Goal: Transaction & Acquisition: Purchase product/service

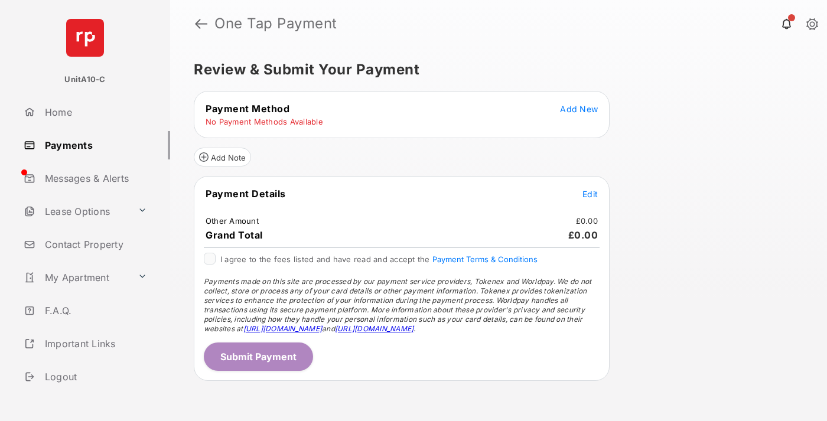
click at [579, 109] on span "Add New" at bounding box center [579, 109] width 38 height 10
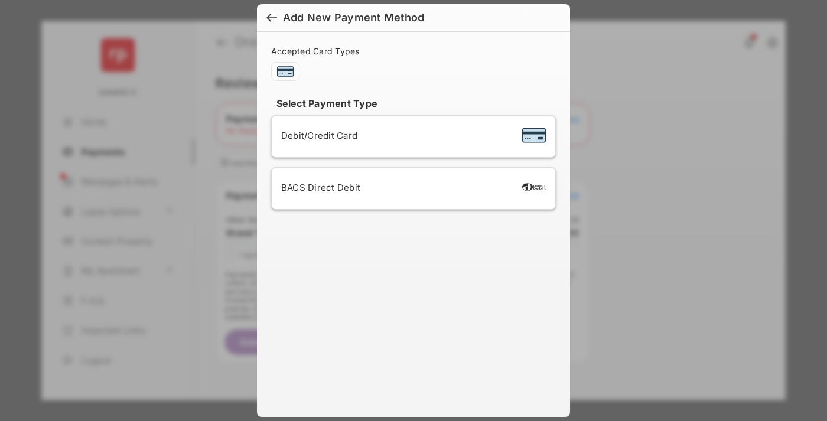
click at [316, 135] on span "Debit/Credit Card" at bounding box center [319, 135] width 76 height 11
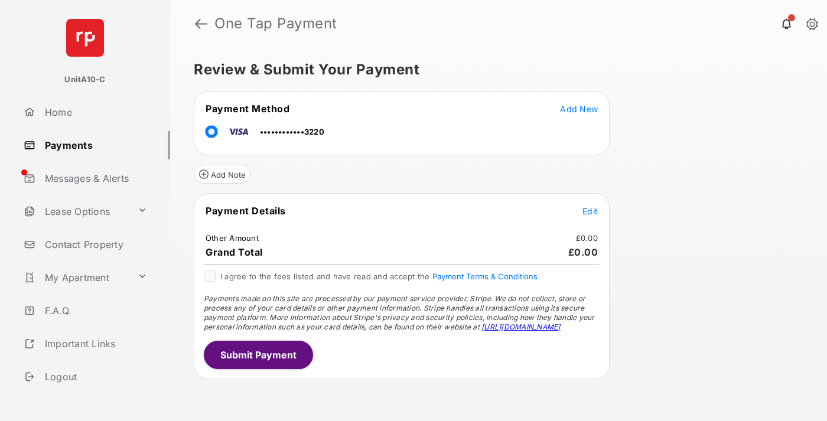
click at [590, 211] on span "Edit" at bounding box center [590, 211] width 15 height 10
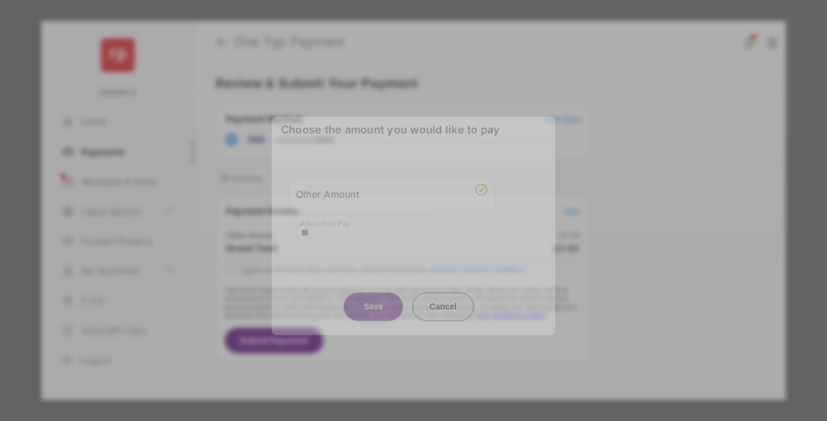
type input "**"
click at [373, 302] on button "Save" at bounding box center [373, 306] width 59 height 28
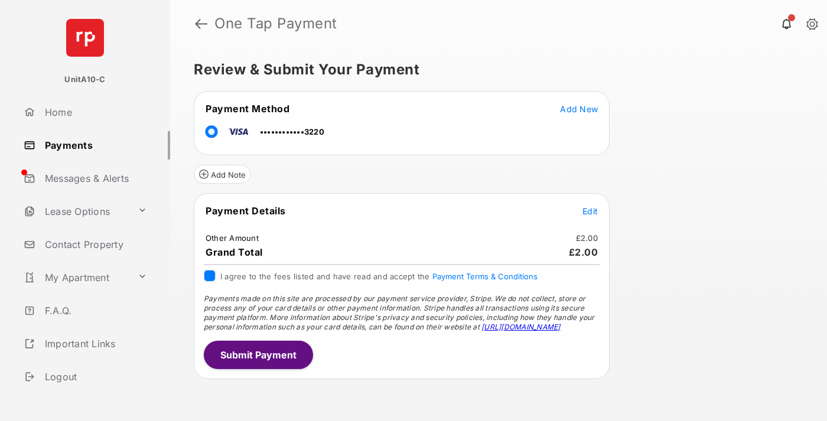
click at [258, 354] on button "Submit Payment" at bounding box center [258, 355] width 109 height 28
